Goal: Find specific page/section: Find specific page/section

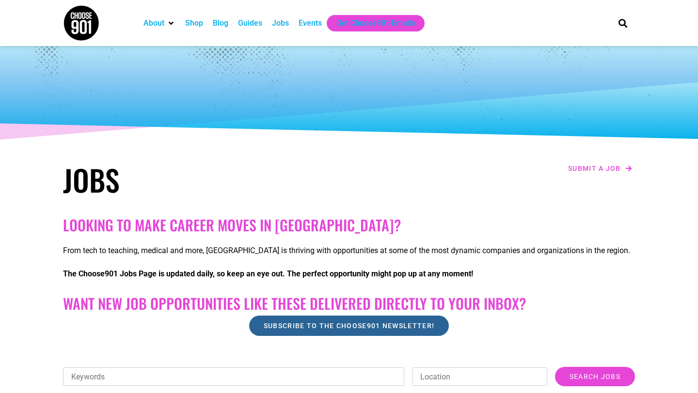
click at [295, 323] on span "Subscribe to the Choose901 newsletter!" at bounding box center [349, 326] width 171 height 7
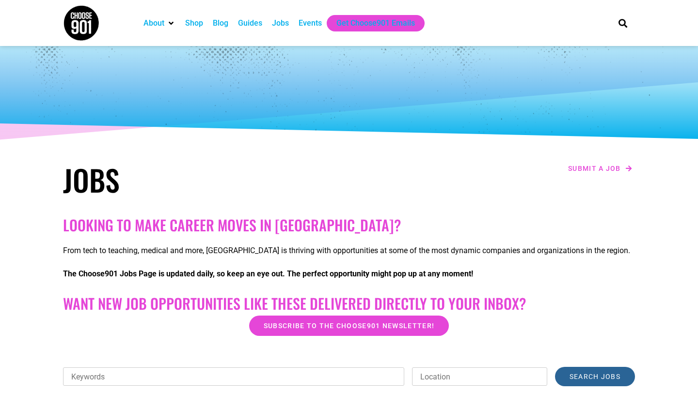
click at [582, 369] on input "Search Jobs" at bounding box center [595, 376] width 80 height 19
click at [581, 369] on input "Search Jobs" at bounding box center [595, 376] width 80 height 19
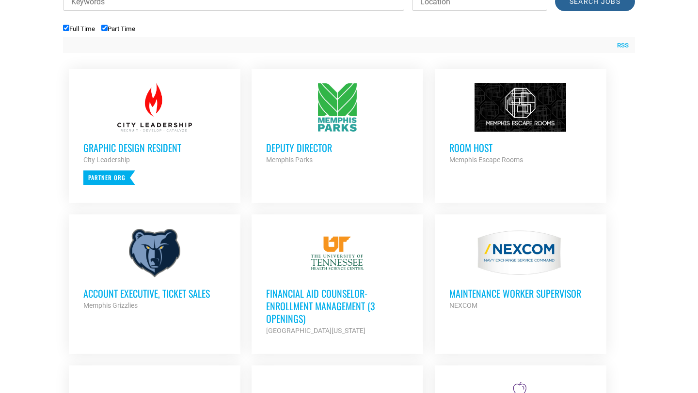
scroll to position [373, 0]
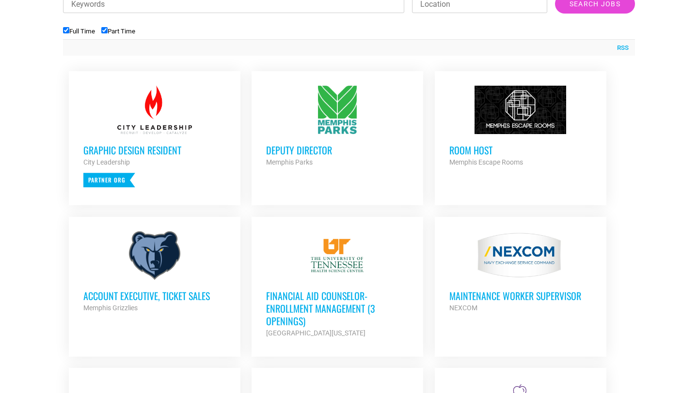
click at [149, 1] on input "Keywords" at bounding box center [233, 4] width 341 height 18
